Goal: Task Accomplishment & Management: Manage account settings

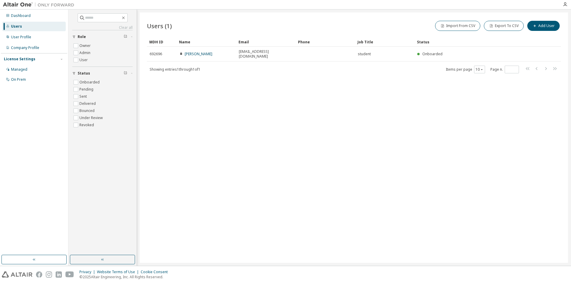
click at [246, 86] on div "Users (1) Import From CSV Export To CSV Add User Clear Load Save Save As Field …" at bounding box center [354, 137] width 428 height 251
click at [32, 34] on div "User Profile" at bounding box center [33, 37] width 63 height 10
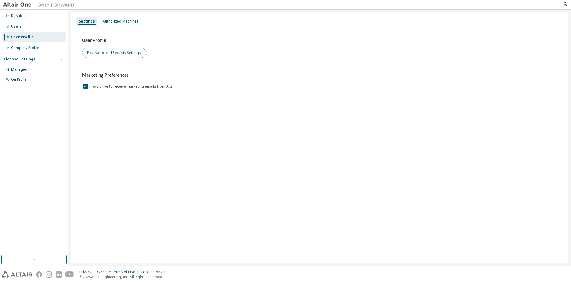
click at [116, 53] on button "Password and Security Settings" at bounding box center [114, 53] width 64 height 10
